Goal: Task Accomplishment & Management: Manage account settings

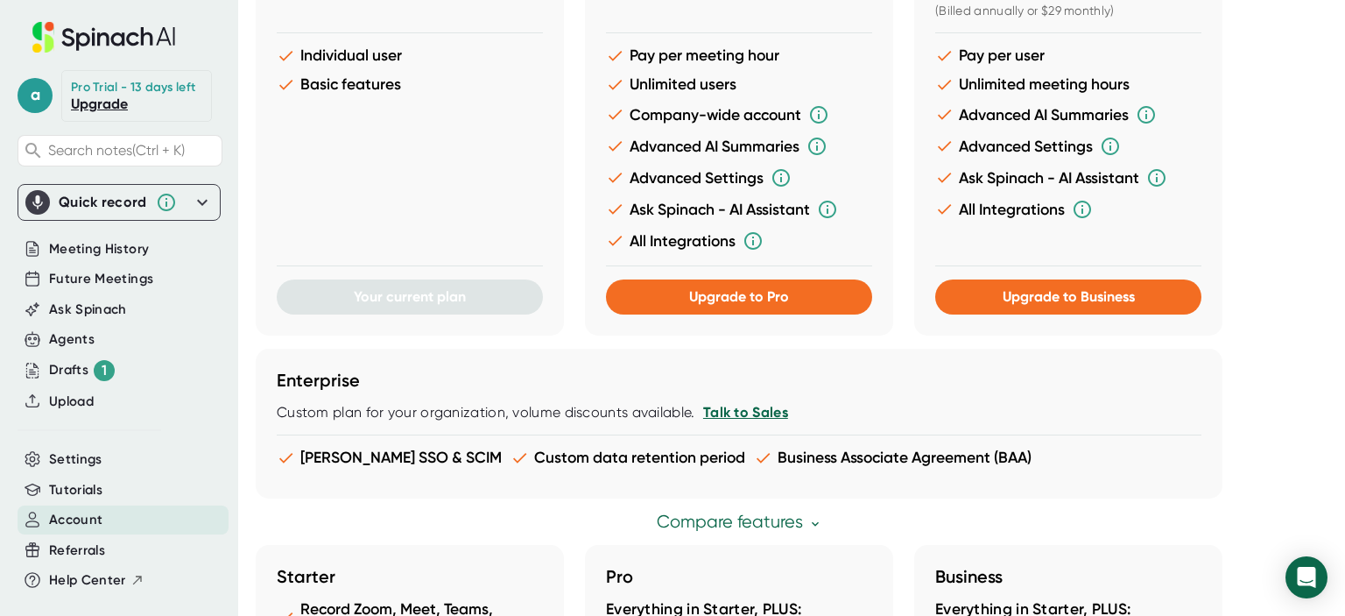
scroll to position [582, 0]
